Goal: Task Accomplishment & Management: Complete application form

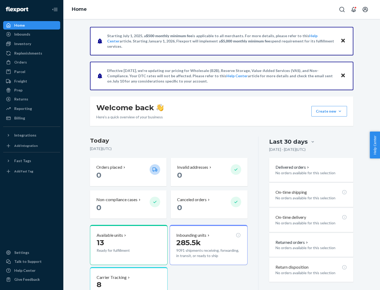
click at [340, 111] on button "Create new Create new inbound Create new order Create new product" at bounding box center [330, 111] width 36 height 11
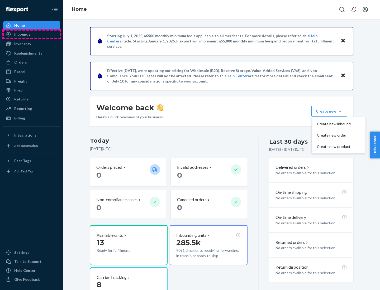
click at [32, 34] on div "Inbounds" at bounding box center [32, 34] width 56 height 7
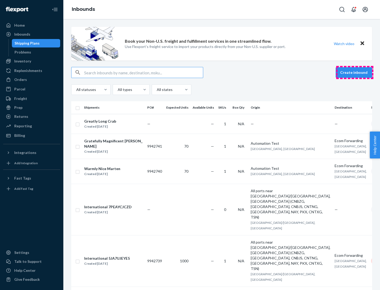
click at [355, 73] on button "Create inbound" at bounding box center [354, 72] width 36 height 11
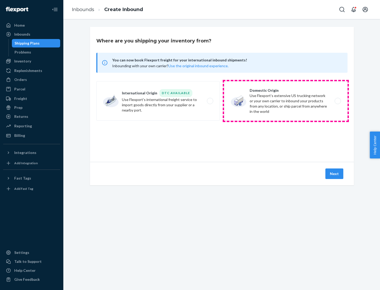
click at [286, 101] on label "Domestic Origin Use Flexport’s extensive US trucking network or your own carrie…" at bounding box center [286, 101] width 124 height 40
click at [338, 101] on input "Domestic Origin Use Flexport’s extensive US trucking network or your own carrie…" at bounding box center [339, 101] width 3 height 3
radio input "true"
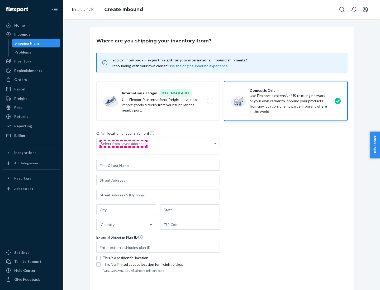
click at [123, 144] on div "Select from saved addresses" at bounding box center [125, 143] width 48 height 5
click at [101, 144] on input "Select from saved addresses" at bounding box center [101, 143] width 1 height 5
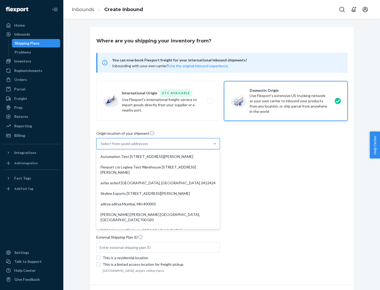
scroll to position [2, 0]
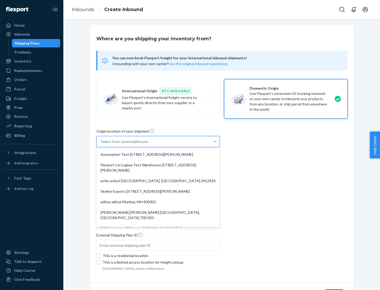
click at [158, 155] on div "Automation Test [STREET_ADDRESS][PERSON_NAME]" at bounding box center [157, 154] width 121 height 11
click at [101, 144] on input "option Automation Test [STREET_ADDRESS][PERSON_NAME]. 9 results available. Use …" at bounding box center [101, 141] width 1 height 5
type input "Automation Test"
type input "9th Floor"
type input "[GEOGRAPHIC_DATA]"
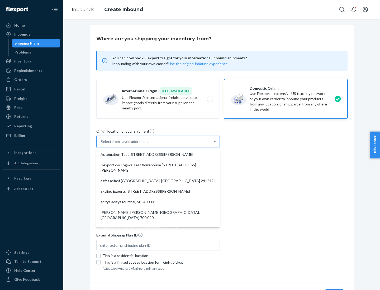
type input "CA"
type input "94104"
type input "[STREET_ADDRESS][PERSON_NAME]"
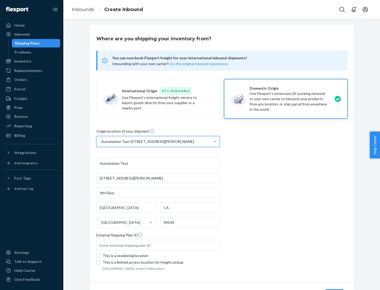
scroll to position [31, 0]
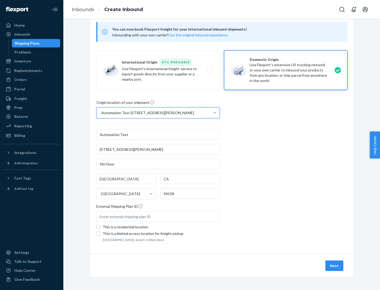
click at [335, 266] on button "Next" at bounding box center [335, 266] width 18 height 11
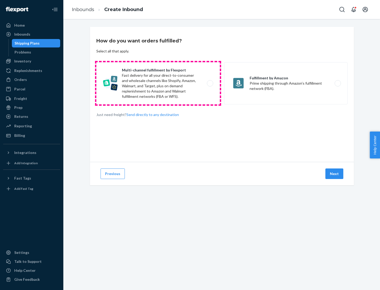
click at [158, 83] on label "Multi-channel fulfillment by Flexport Fast delivery for all your direct-to-cons…" at bounding box center [158, 83] width 124 height 42
click at [210, 83] on input "Multi-channel fulfillment by Flexport Fast delivery for all your direct-to-cons…" at bounding box center [211, 83] width 3 height 3
radio input "true"
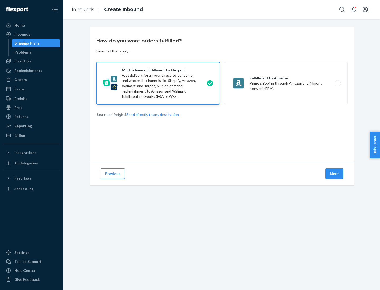
click at [335, 174] on button "Next" at bounding box center [335, 174] width 18 height 11
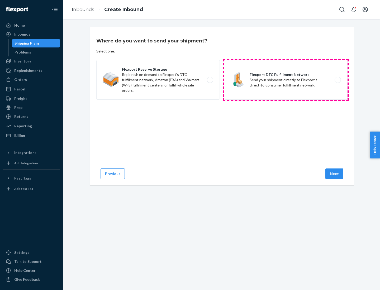
click at [286, 80] on label "Flexport DTC Fulfillment Network Send your shipment directly to Flexport's dire…" at bounding box center [286, 80] width 124 height 40
click at [338, 80] on input "Flexport DTC Fulfillment Network Send your shipment directly to Flexport's dire…" at bounding box center [339, 79] width 3 height 3
radio input "true"
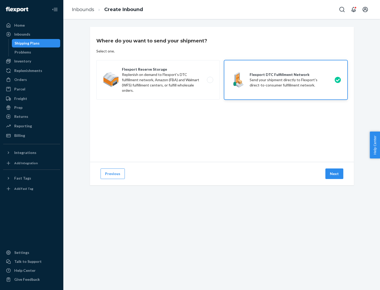
click at [335, 174] on button "Next" at bounding box center [335, 174] width 18 height 11
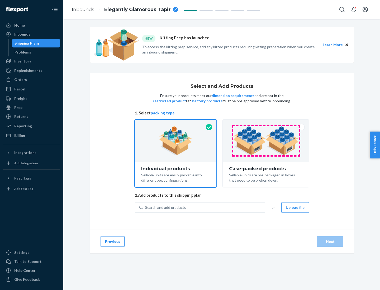
click at [266, 141] on img at bounding box center [266, 140] width 66 height 29
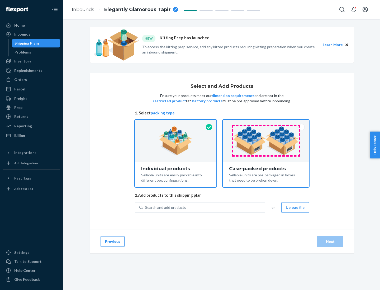
click at [266, 123] on input "Case-packed products Sellable units are pre-packaged in boxes that need to be b…" at bounding box center [265, 121] width 3 height 3
radio input "true"
radio input "false"
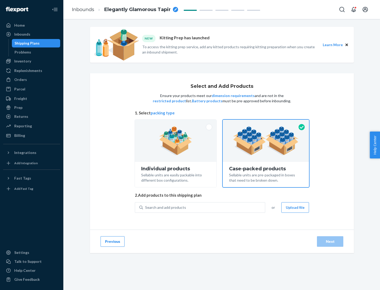
click at [204, 208] on div "Search and add products" at bounding box center [204, 208] width 122 height 10
click at [146, 208] on input "Search and add products" at bounding box center [145, 207] width 1 height 5
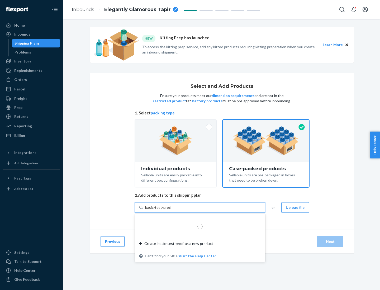
type input "basic-test-product-1"
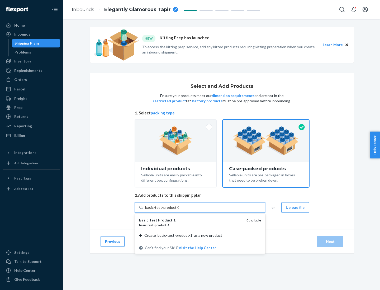
click at [191, 225] on div "basic - test - product - 1" at bounding box center [190, 225] width 103 height 4
click at [179, 210] on input "basic-test-product-1" at bounding box center [162, 207] width 34 height 5
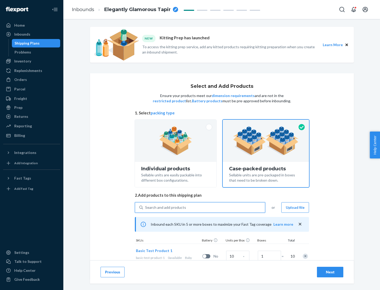
scroll to position [19, 0]
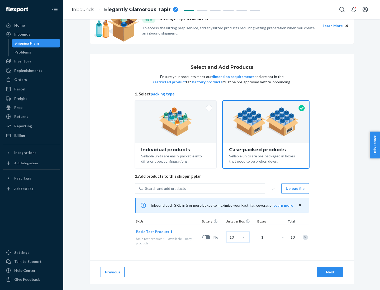
type input "10"
type input "7"
click at [330, 272] on div "Next" at bounding box center [330, 272] width 17 height 5
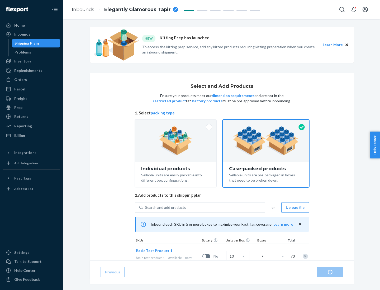
radio input "true"
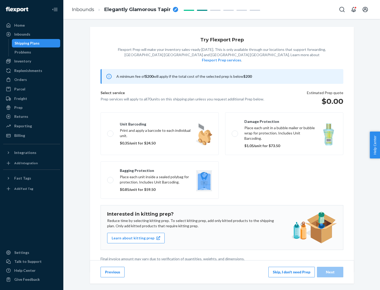
scroll to position [1, 0]
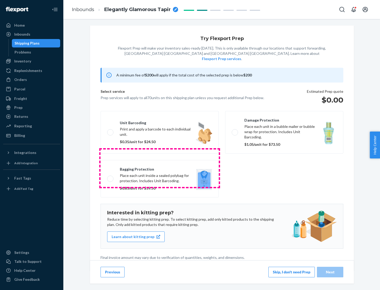
click at [160, 168] on label "Bagging protection Place each unit inside a sealed polybag for protection. Incl…" at bounding box center [160, 178] width 118 height 37
click at [111, 177] on input "Bagging protection Place each unit inside a sealed polybag for protection. Incl…" at bounding box center [108, 178] width 3 height 3
checkbox input "true"
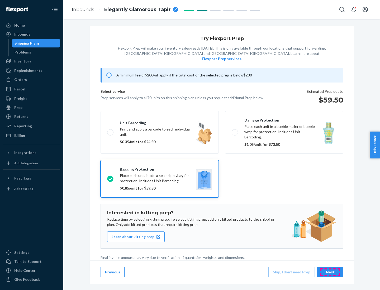
click at [330, 272] on div "Next" at bounding box center [330, 272] width 17 height 5
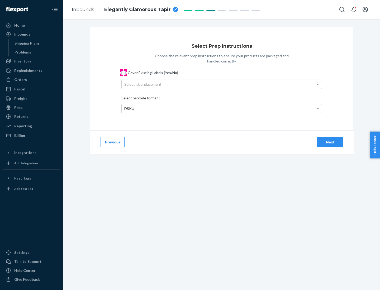
click at [124, 73] on input "Cover Existing Labels (Yes/No)" at bounding box center [123, 73] width 4 height 4
checkbox input "true"
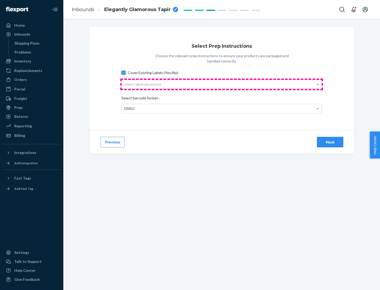
click at [222, 84] on div "Select label placement" at bounding box center [222, 84] width 200 height 9
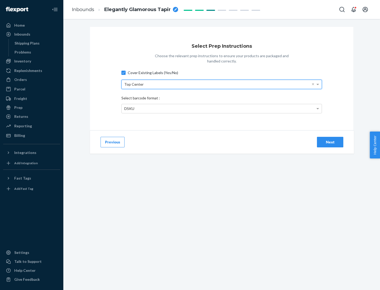
click at [222, 109] on div "DSKU" at bounding box center [222, 108] width 200 height 9
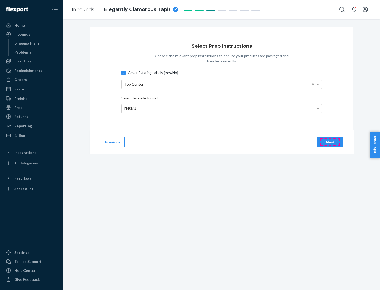
click at [330, 142] on div "Next" at bounding box center [330, 142] width 17 height 5
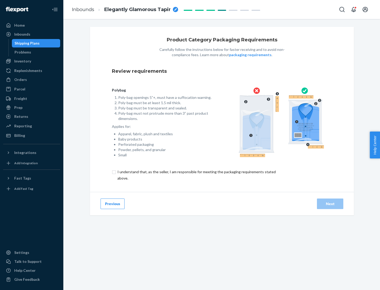
click at [196, 175] on input "checkbox" at bounding box center [200, 175] width 176 height 13
checkbox input "true"
click at [330, 204] on div "Next" at bounding box center [330, 203] width 17 height 5
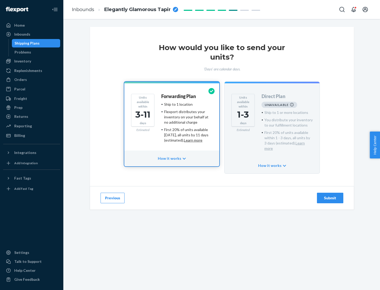
click at [179, 96] on h4 "Forwarding Plan" at bounding box center [178, 96] width 35 height 5
click at [330, 196] on div "Submit" at bounding box center [330, 198] width 17 height 5
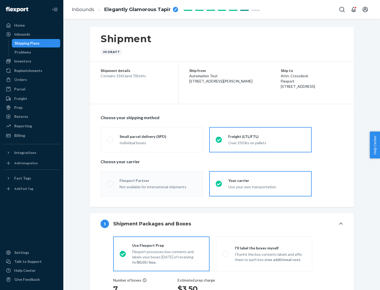
radio input "true"
radio input "false"
radio input "true"
radio input "false"
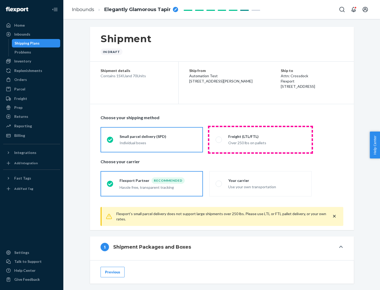
click at [261, 140] on div "Over 250 lbs on pallets" at bounding box center [266, 142] width 77 height 6
click at [219, 140] on input "Freight (LTL/FTL) Over 250 lbs on pallets" at bounding box center [217, 139] width 3 height 3
radio input "true"
radio input "false"
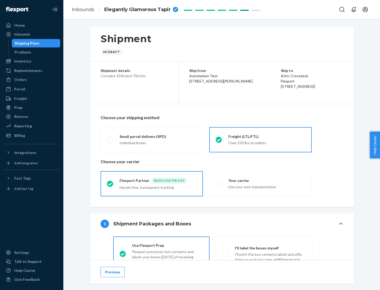
scroll to position [29, 0]
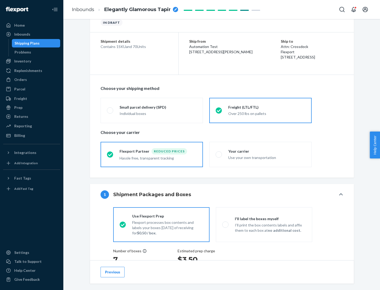
click at [261, 154] on div "Use your own transportation" at bounding box center [266, 157] width 77 height 6
click at [219, 154] on input "Your carrier Use your own transportation" at bounding box center [217, 154] width 3 height 3
radio input "true"
radio input "false"
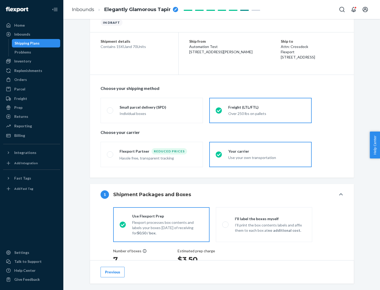
scroll to position [100, 0]
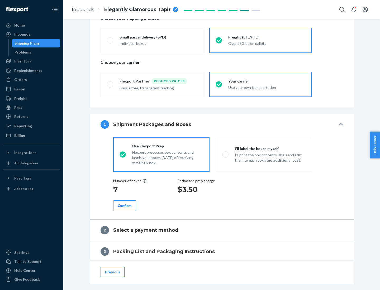
click at [264, 154] on p "I’ll print the box contents labels and affix them to each box at no additional …" at bounding box center [270, 158] width 71 height 11
click at [226, 154] on input "I'll label the boxes myself I’ll print the box contents labels and affix them t…" at bounding box center [223, 154] width 3 height 3
radio input "true"
radio input "false"
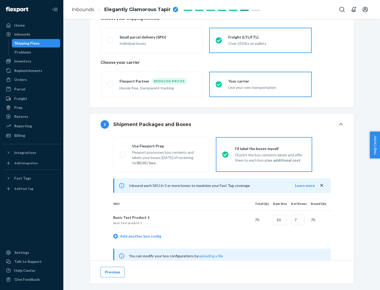
scroll to position [165, 0]
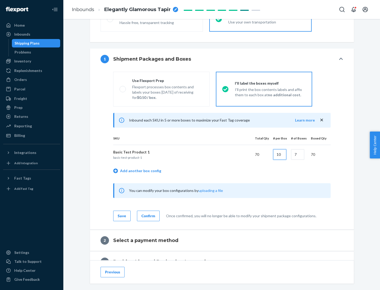
type input "10"
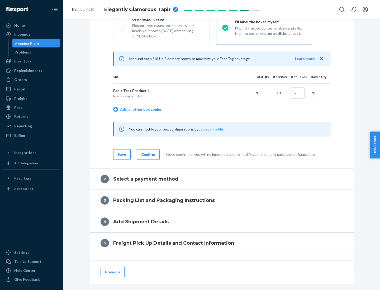
type input "7"
click at [148, 154] on div "Confirm" at bounding box center [149, 154] width 14 height 5
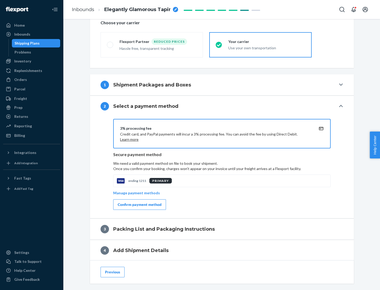
scroll to position [189, 0]
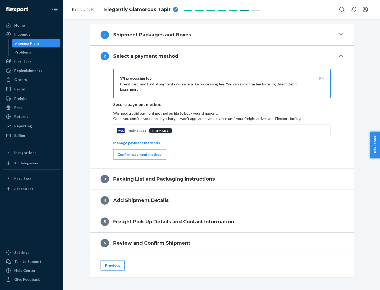
click at [139, 155] on div "Confirm payment method" at bounding box center [140, 154] width 44 height 5
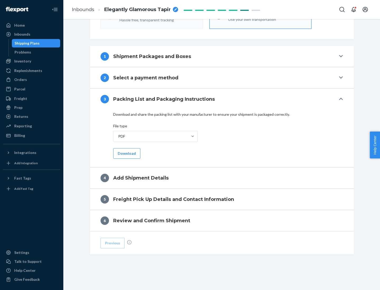
scroll to position [167, 0]
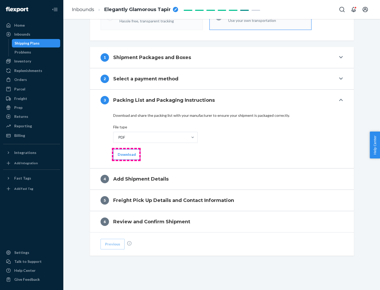
click at [126, 154] on button "Download" at bounding box center [126, 154] width 27 height 11
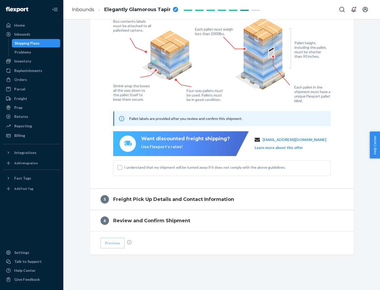
click at [120, 167] on input "I understand that my shipment will be turned away if it does not comply with th…" at bounding box center [120, 168] width 4 height 4
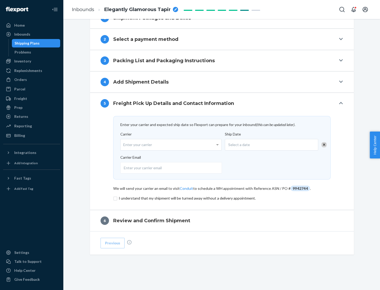
scroll to position [206, 0]
click at [222, 198] on input "checkbox" at bounding box center [222, 198] width 218 height 6
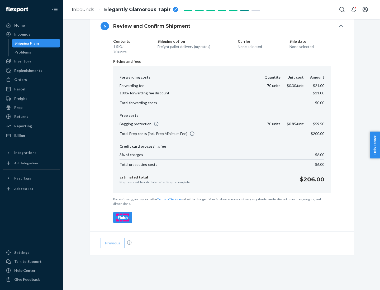
click at [123, 218] on div "Finish" at bounding box center [123, 217] width 10 height 5
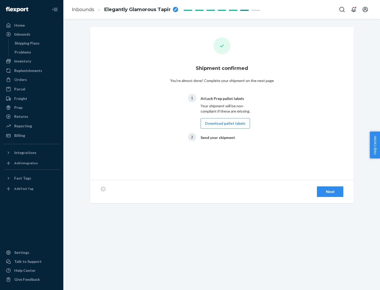
click at [224, 124] on button "Download pallet labels" at bounding box center [225, 123] width 49 height 11
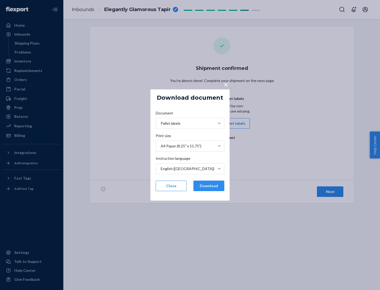
click at [209, 186] on button "Download" at bounding box center [209, 186] width 31 height 11
click at [226, 84] on span "×" at bounding box center [226, 84] width 4 height 9
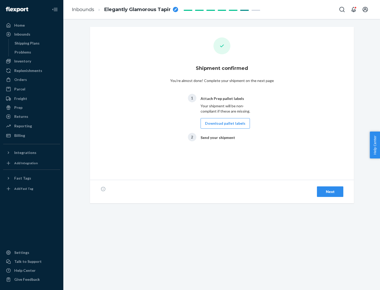
click at [330, 192] on div "Next" at bounding box center [330, 191] width 17 height 5
